Goal: Transaction & Acquisition: Purchase product/service

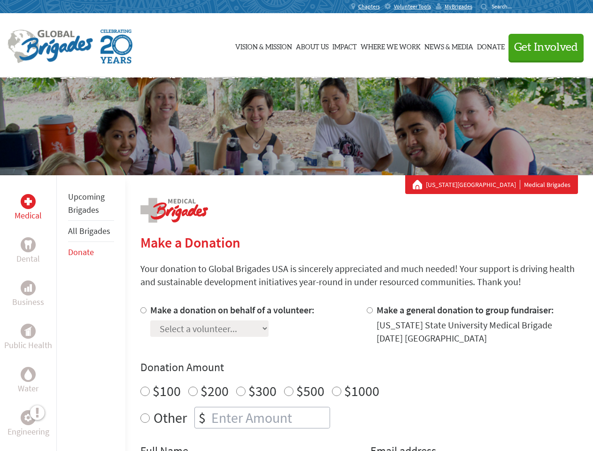
click at [518, 7] on div "Search for:" at bounding box center [500, 7] width 38 height 8
click at [542, 47] on span "Get Involved" at bounding box center [546, 47] width 64 height 11
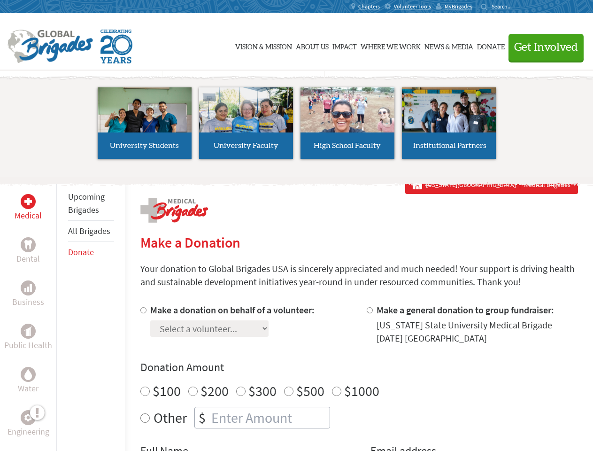
click at [297, 126] on li "High School Faculty" at bounding box center [347, 123] width 101 height 86
click at [62, 313] on div "Upcoming Brigades All Brigades Donate" at bounding box center [90, 400] width 69 height 451
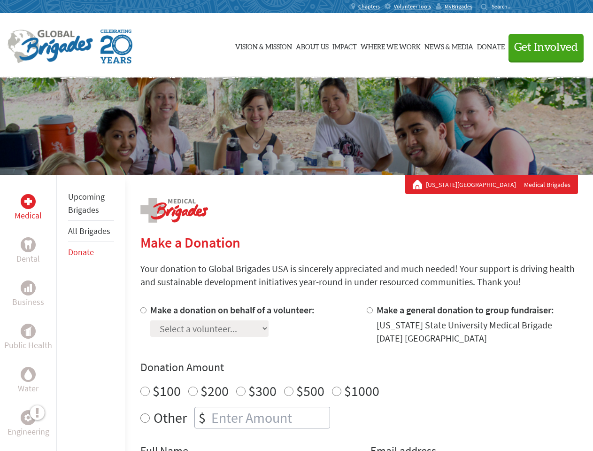
click at [359, 377] on div "Donation Amount $100 $200 $300 $500 $1000 Other $" at bounding box center [359, 394] width 438 height 69
click at [142, 310] on input "Make a donation on behalf of a volunteer:" at bounding box center [143, 310] width 6 height 6
radio input "true"
click at [369, 310] on input "Make a general donation to group fundraiser:" at bounding box center [370, 310] width 6 height 6
radio input "true"
